Goal: Task Accomplishment & Management: Complete application form

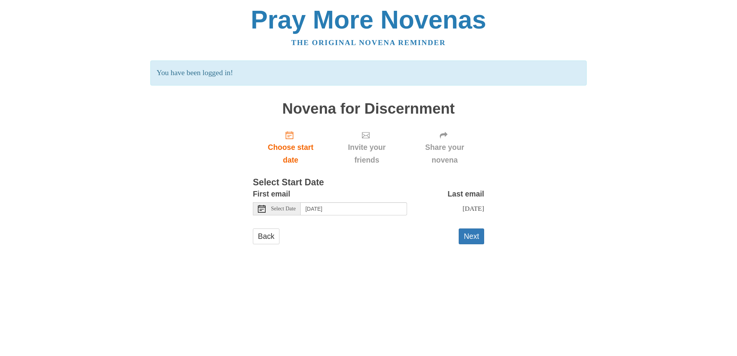
click at [284, 210] on span "Select Date" at bounding box center [283, 208] width 25 height 5
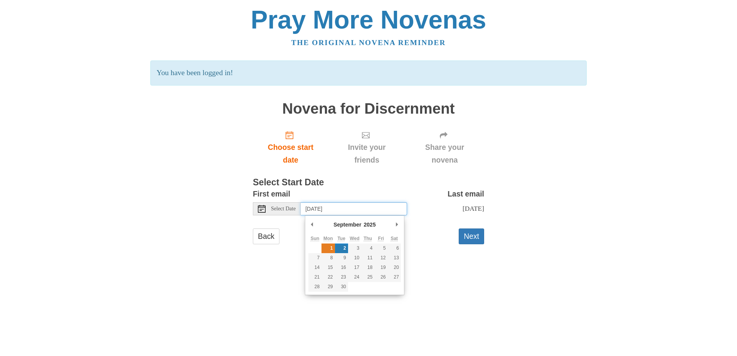
type input "Monday, September 1st"
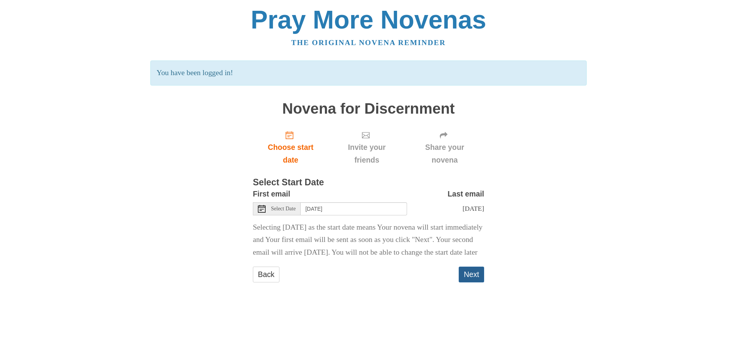
click at [469, 282] on button "Next" at bounding box center [471, 275] width 25 height 16
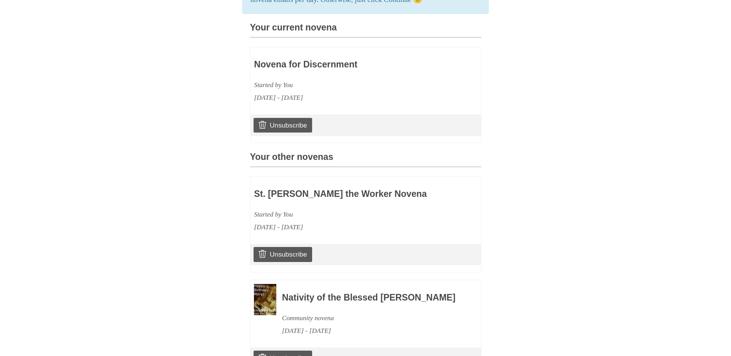
scroll to position [193, 0]
click at [290, 261] on link "Unsubscribe" at bounding box center [283, 254] width 58 height 15
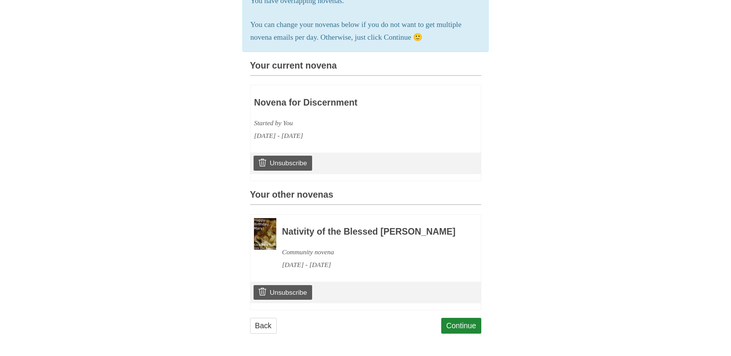
scroll to position [213, 0]
